Goal: Navigation & Orientation: Find specific page/section

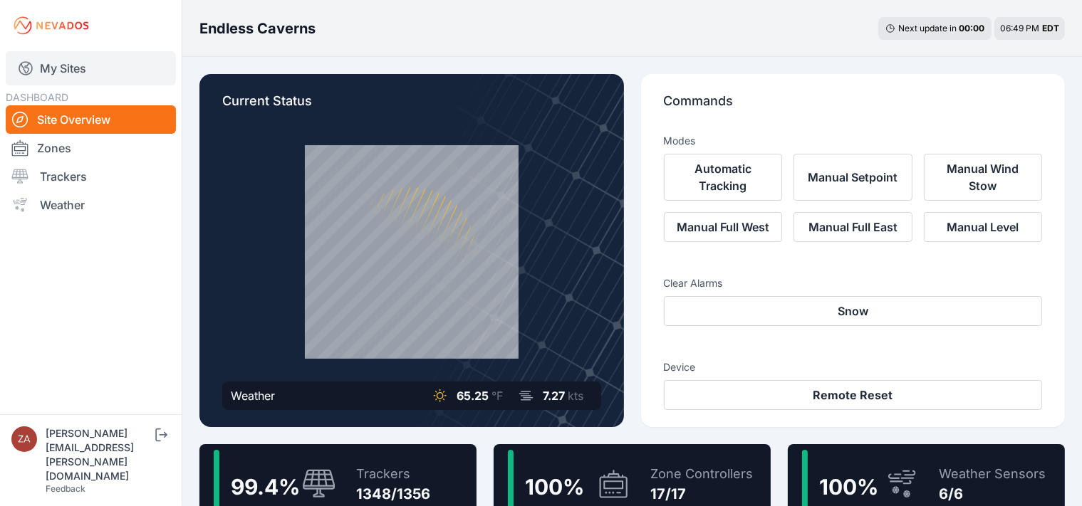
click at [79, 78] on link "My Sites" at bounding box center [91, 68] width 170 height 34
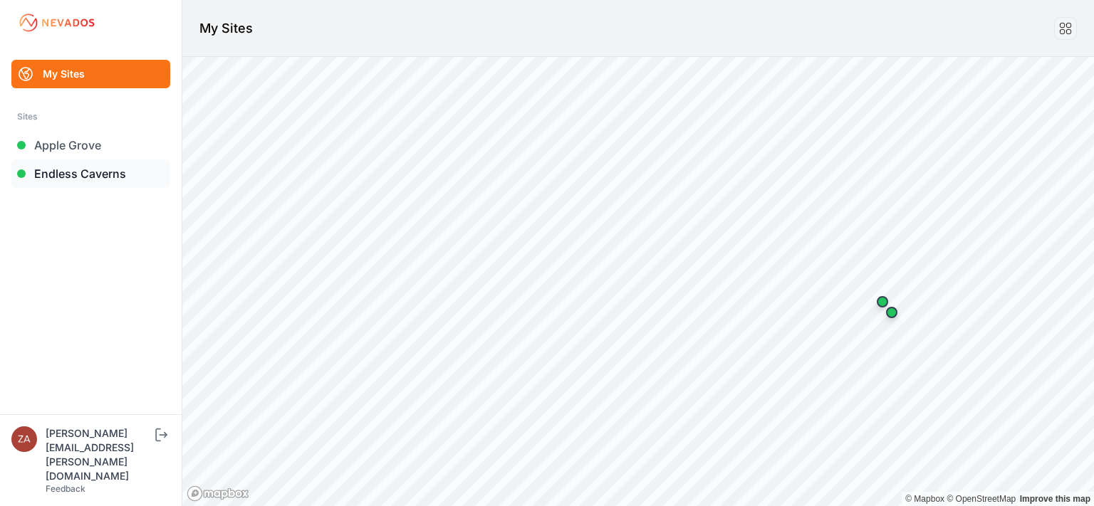
click at [106, 180] on link "Endless Caverns" at bounding box center [90, 174] width 159 height 28
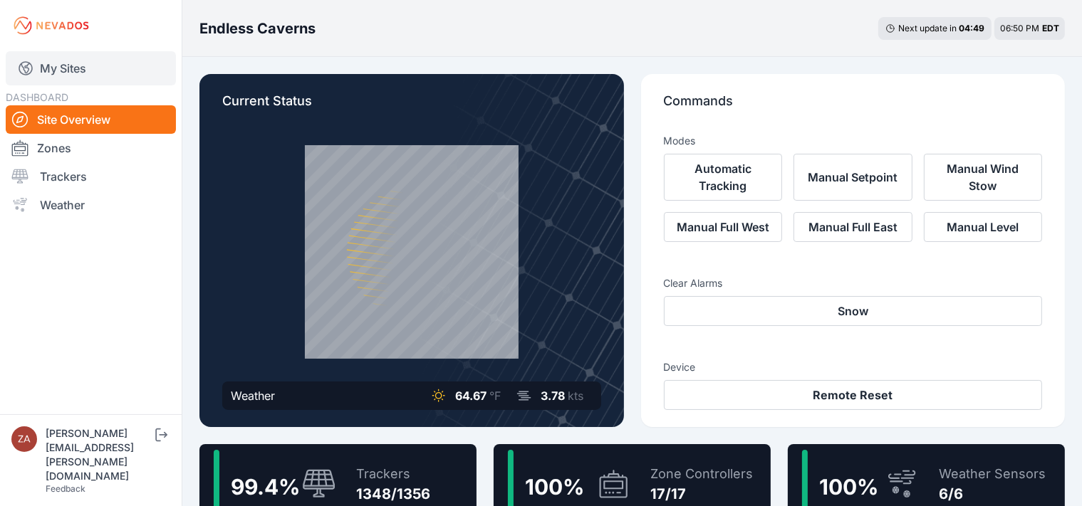
click at [56, 68] on link "My Sites" at bounding box center [91, 68] width 170 height 34
click at [53, 65] on link "My Sites" at bounding box center [91, 68] width 170 height 34
click at [69, 73] on link "My Sites" at bounding box center [91, 68] width 170 height 34
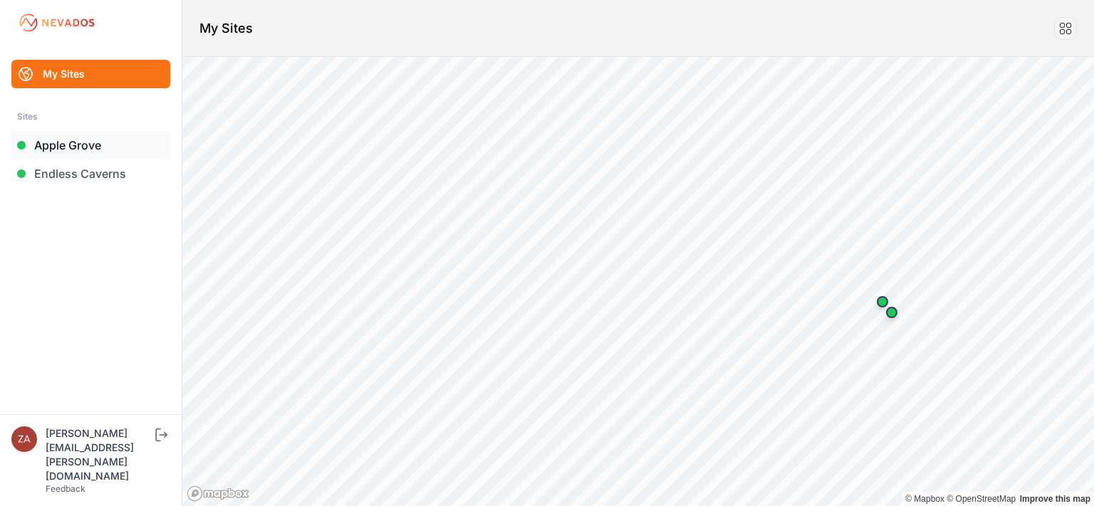
click at [67, 144] on link "Apple Grove" at bounding box center [90, 145] width 159 height 28
